Goal: Task Accomplishment & Management: Manage account settings

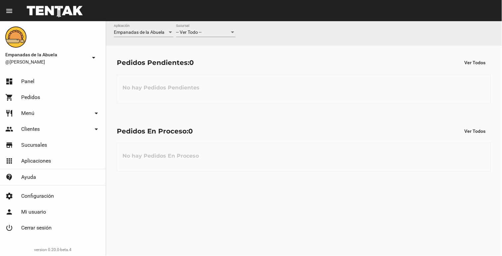
click at [218, 25] on div "-- Ver Todo -- Sucursal" at bounding box center [206, 30] width 60 height 13
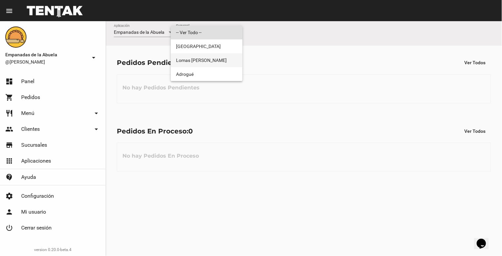
click at [212, 60] on span "Lomas [PERSON_NAME]" at bounding box center [206, 60] width 61 height 14
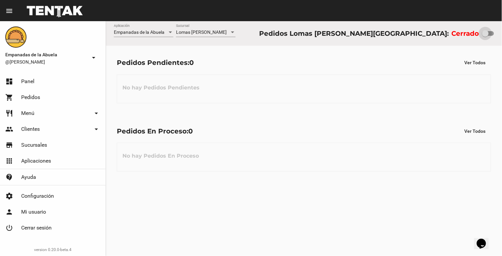
click at [488, 32] on div at bounding box center [485, 33] width 7 height 7
click at [486, 36] on input "checkbox" at bounding box center [485, 36] width 0 height 0
checkbox input "true"
click at [226, 28] on div "Lomas [PERSON_NAME] Sucursal" at bounding box center [206, 30] width 60 height 13
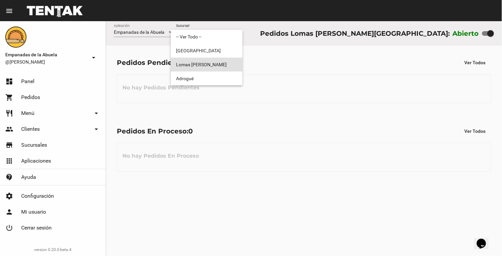
click at [200, 64] on span "Lomas [PERSON_NAME]" at bounding box center [206, 65] width 61 height 14
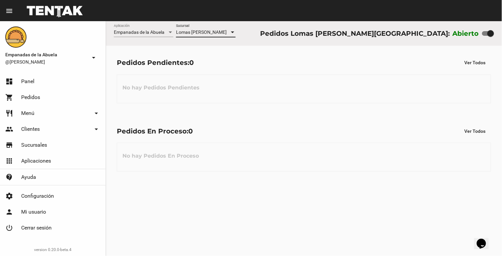
click at [214, 32] on div "Lomas [PERSON_NAME]" at bounding box center [203, 32] width 54 height 5
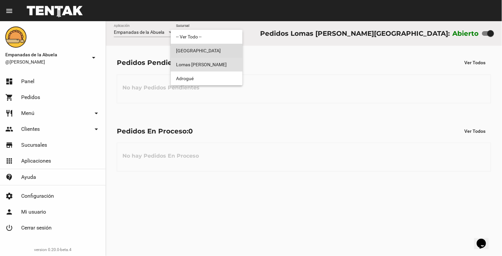
click at [217, 49] on span "[GEOGRAPHIC_DATA]" at bounding box center [206, 51] width 61 height 14
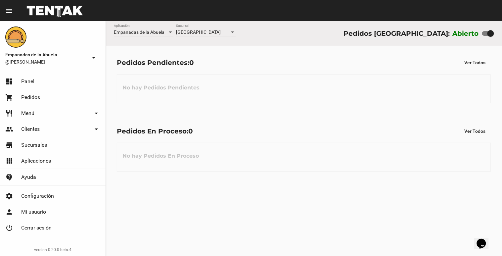
click at [232, 40] on div "Monte Grande Sucursal" at bounding box center [206, 33] width 60 height 19
drag, startPoint x: 240, startPoint y: 28, endPoint x: 236, endPoint y: 31, distance: 5.3
click at [236, 31] on div "Empanadas de la Abuela Aplicación Monte Grande Sucursal Pedidos [GEOGRAPHIC_DAT…" at bounding box center [304, 33] width 396 height 25
click at [229, 35] on div "[GEOGRAPHIC_DATA]" at bounding box center [203, 32] width 54 height 5
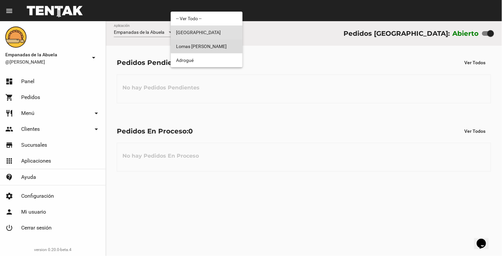
click at [209, 50] on span "Lomas [PERSON_NAME]" at bounding box center [206, 46] width 61 height 14
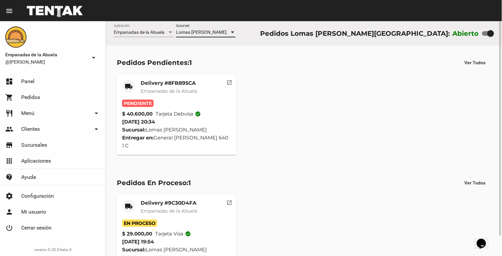
drag, startPoint x: 170, startPoint y: 61, endPoint x: 176, endPoint y: 73, distance: 12.9
click at [170, 68] on div "Pedidos Pendientes: 1" at bounding box center [154, 62] width 75 height 11
click at [178, 88] on span "Empanadas de la Abuela" at bounding box center [169, 91] width 57 height 6
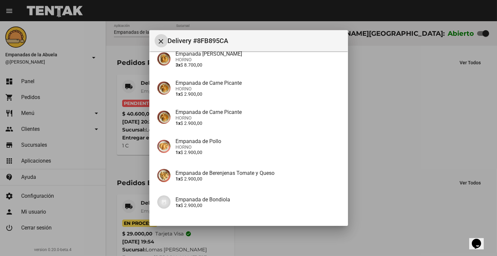
scroll to position [158, 0]
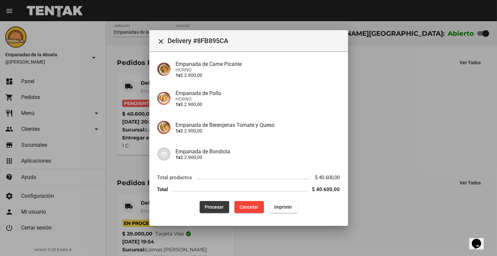
click at [210, 207] on span "Procesar" at bounding box center [214, 206] width 19 height 5
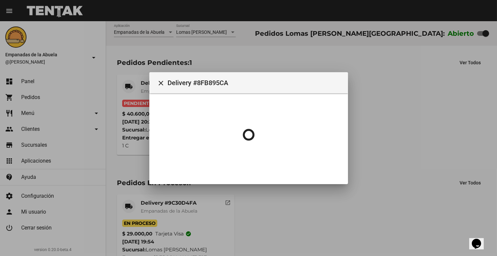
scroll to position [0, 0]
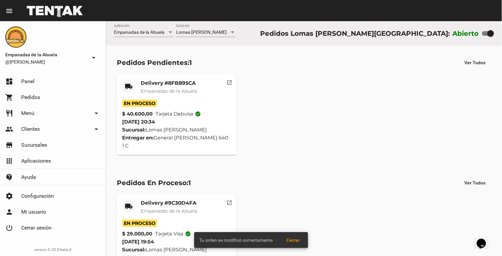
click at [146, 93] on span "Empanadas de la Abuela" at bounding box center [169, 91] width 57 height 6
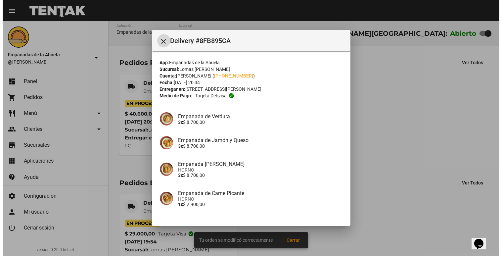
scroll to position [158, 0]
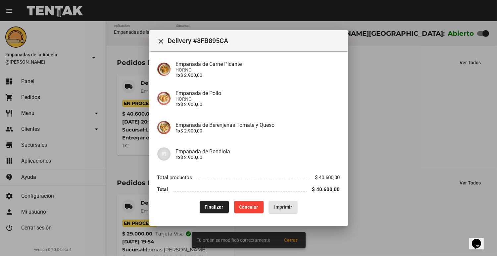
click at [269, 201] on button "Imprimir" at bounding box center [283, 207] width 28 height 12
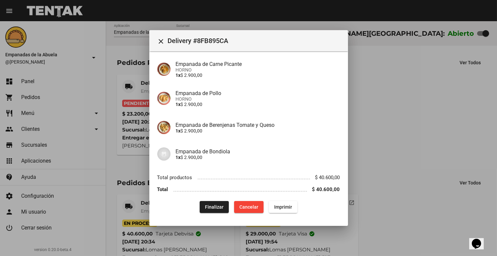
drag, startPoint x: 161, startPoint y: 88, endPoint x: 132, endPoint y: 88, distance: 28.1
click at [159, 88] on div "Empanada de Pollo HORNO 1x $ 2.900,00" at bounding box center [248, 98] width 183 height 29
click at [128, 86] on div at bounding box center [248, 128] width 497 height 256
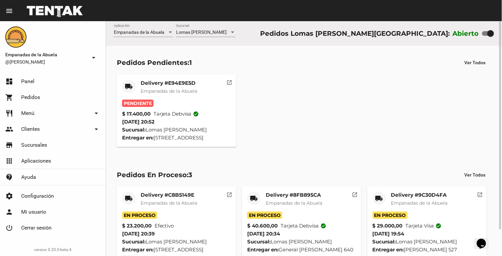
click at [177, 77] on mat-card "local_shipping Delivery #E94E9E5D Empanadas de la Abuela Pendiente $ 17.400,00 …" at bounding box center [177, 111] width 120 height 73
